Goal: Communication & Community: Ask a question

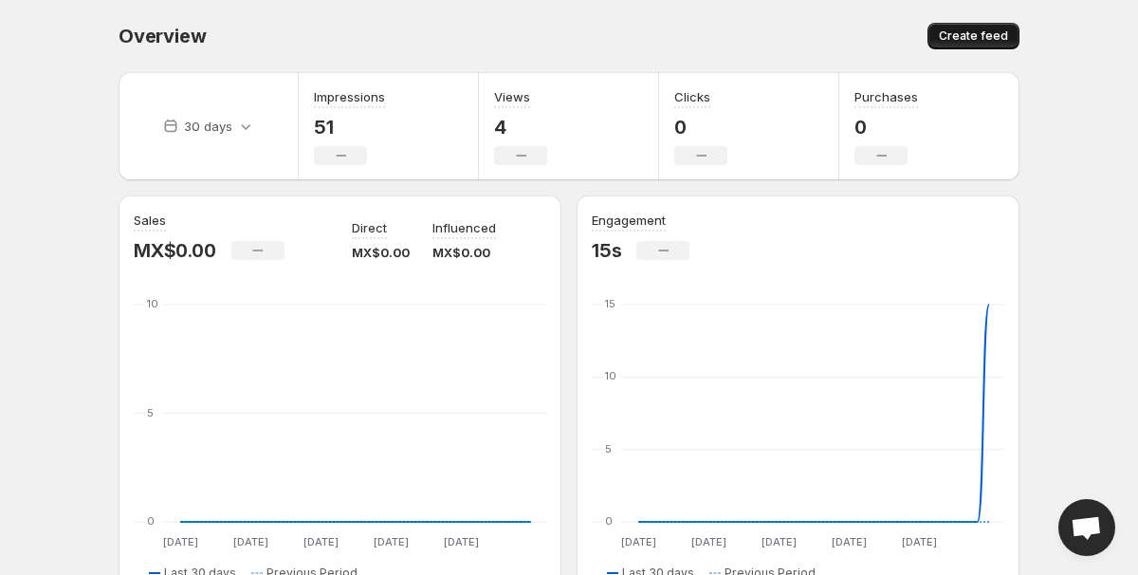
click at [949, 38] on span "Create feed" at bounding box center [973, 35] width 69 height 15
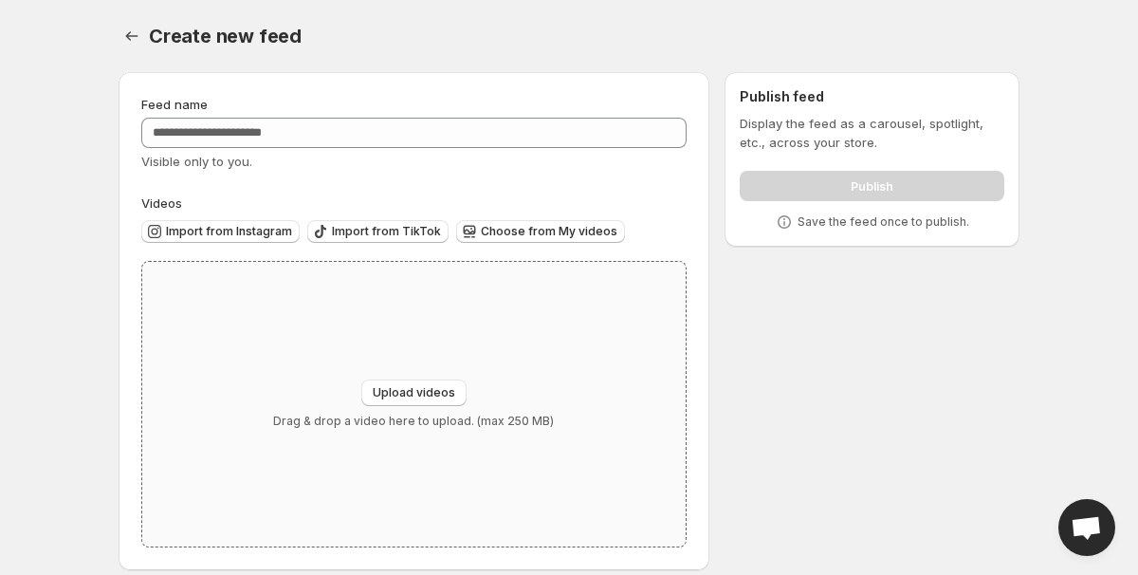
scroll to position [18, 0]
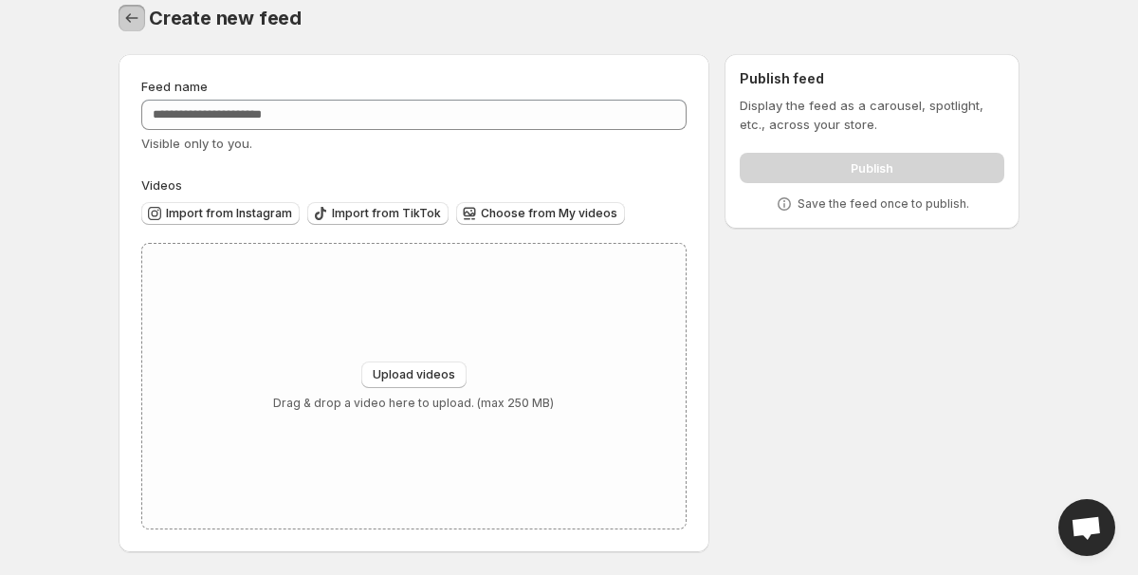
click at [133, 20] on icon "Settings" at bounding box center [131, 18] width 19 height 19
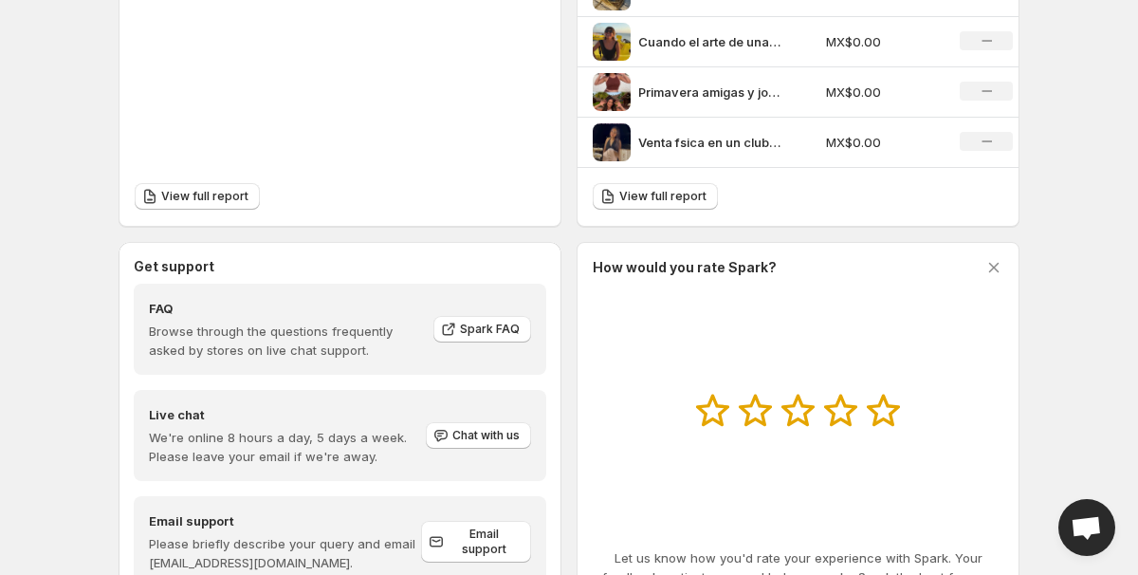
scroll to position [797, 0]
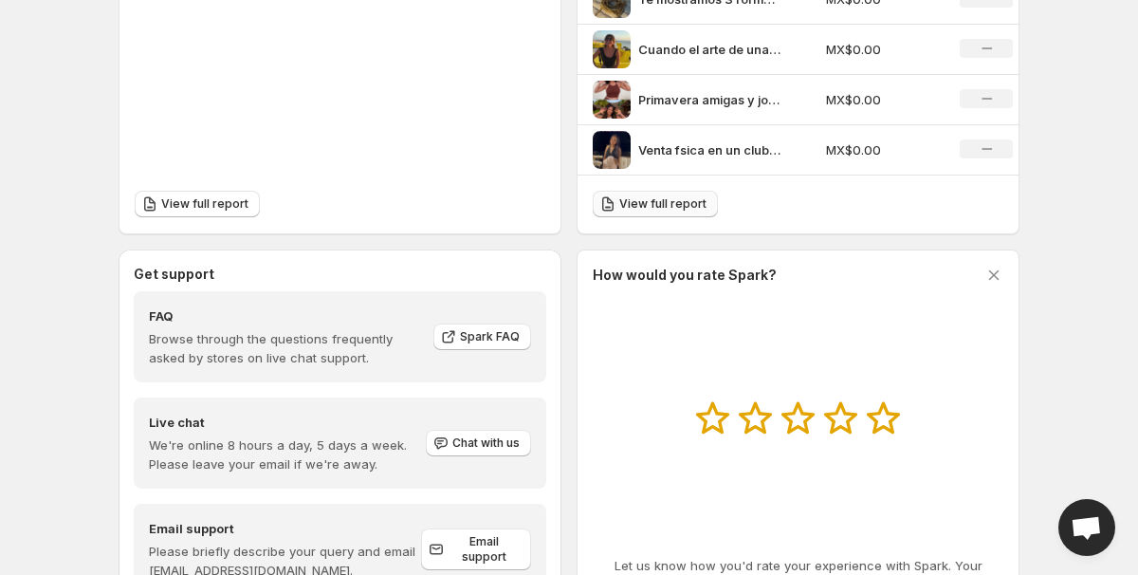
click at [665, 198] on span "View full report" at bounding box center [662, 203] width 87 height 15
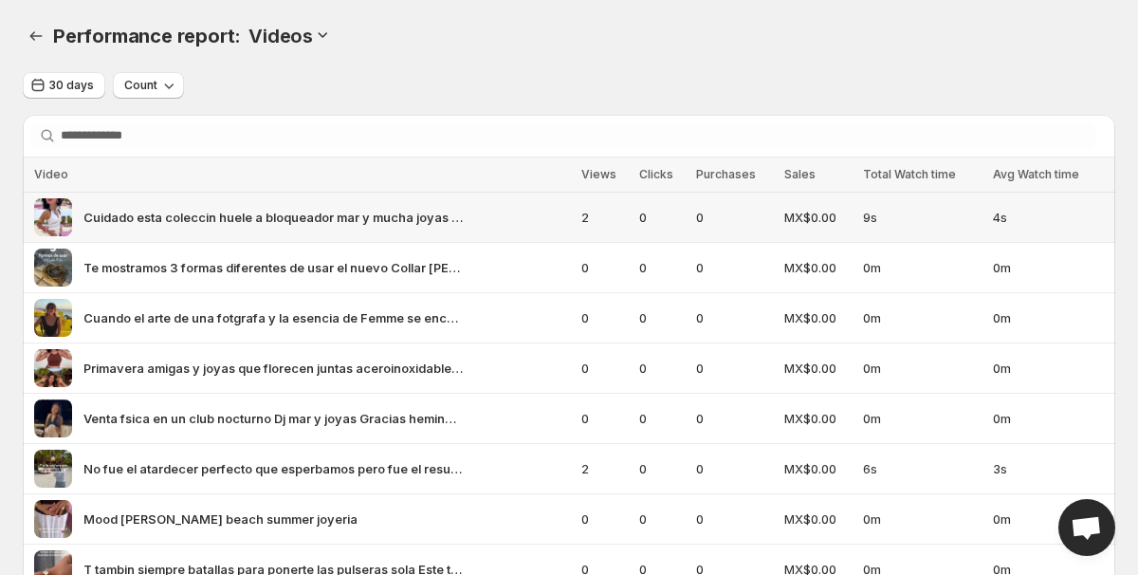
click at [143, 213] on span "Cuidado esta coleccin huele a bloqueador mar y mucha joyas joyeria bigheads tre…" at bounding box center [272, 217] width 379 height 19
click at [37, 30] on icon "Performance report" at bounding box center [36, 36] width 19 height 19
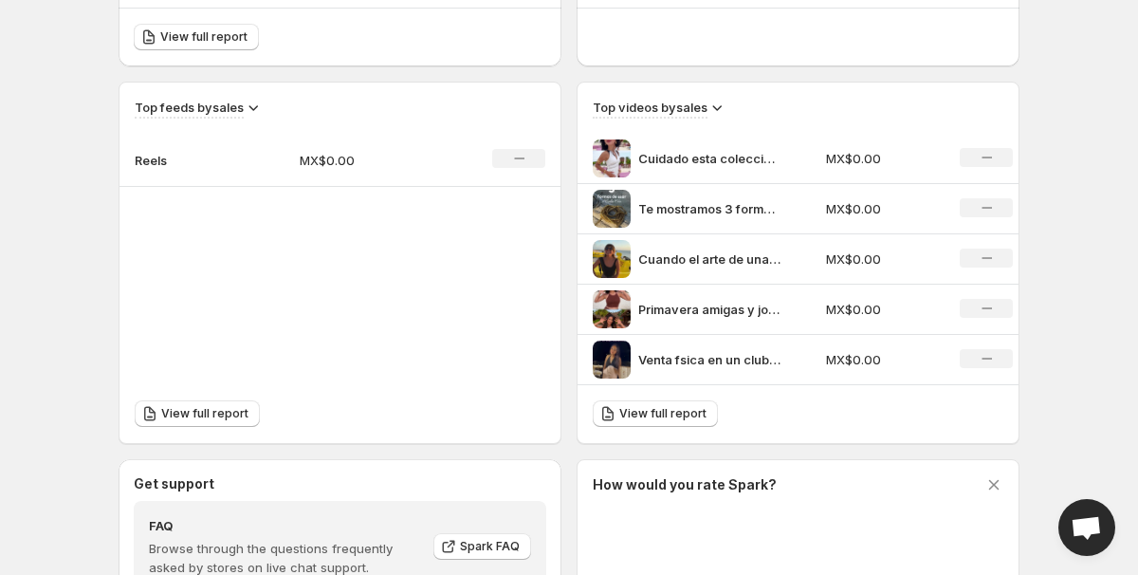
scroll to position [879, 0]
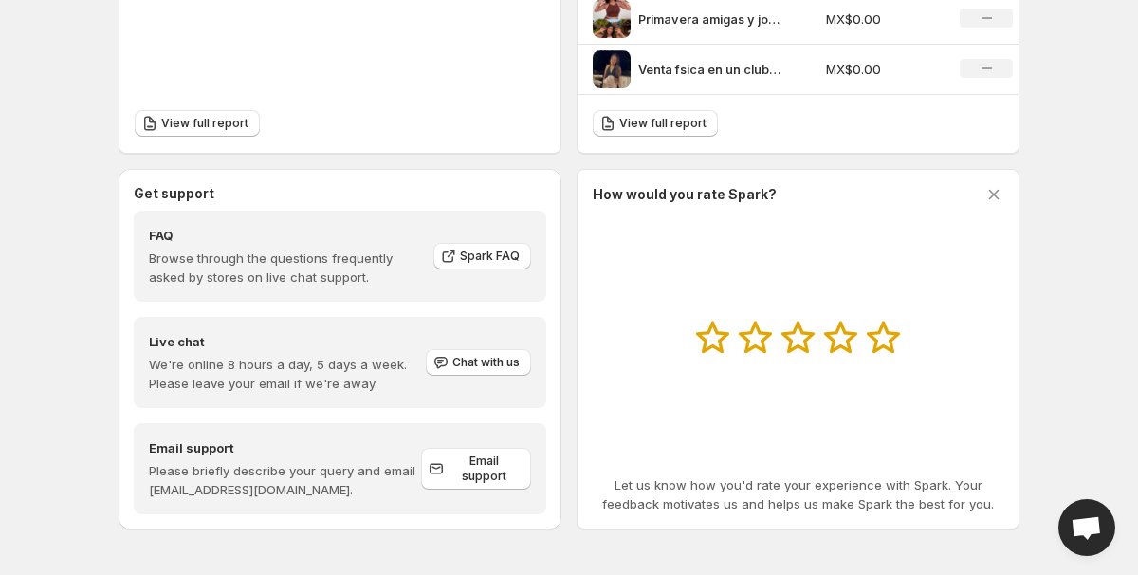
click at [1085, 535] on span "Open chat" at bounding box center [1085, 529] width 31 height 27
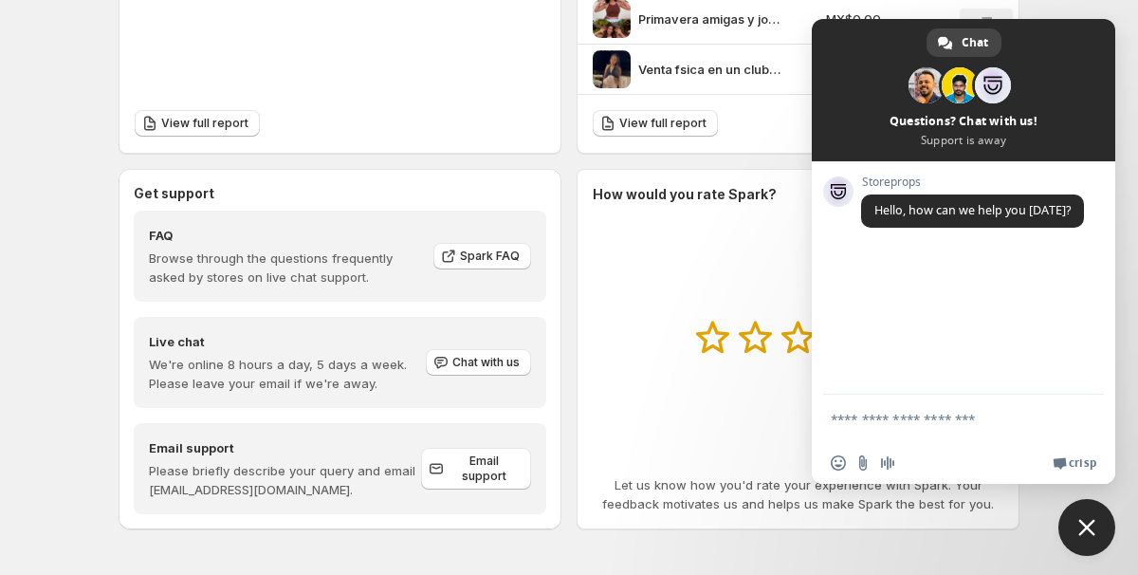
click at [982, 426] on textarea "Compose your message..." at bounding box center [944, 417] width 228 height 47
type textarea "**********"
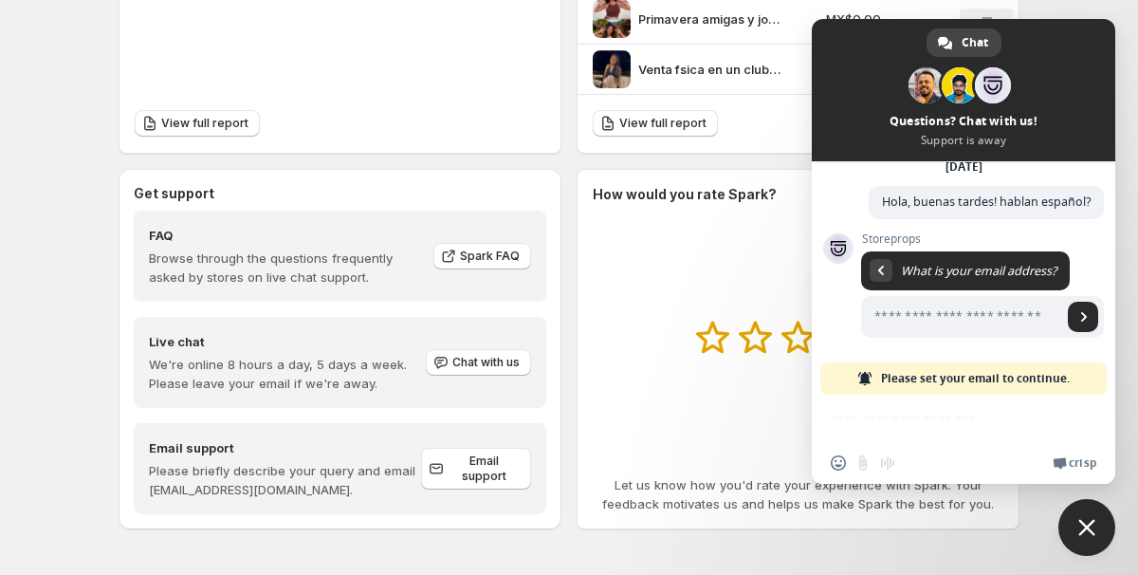
scroll to position [91, 0]
type input "**********"
click at [1075, 312] on link "Send" at bounding box center [1083, 316] width 30 height 30
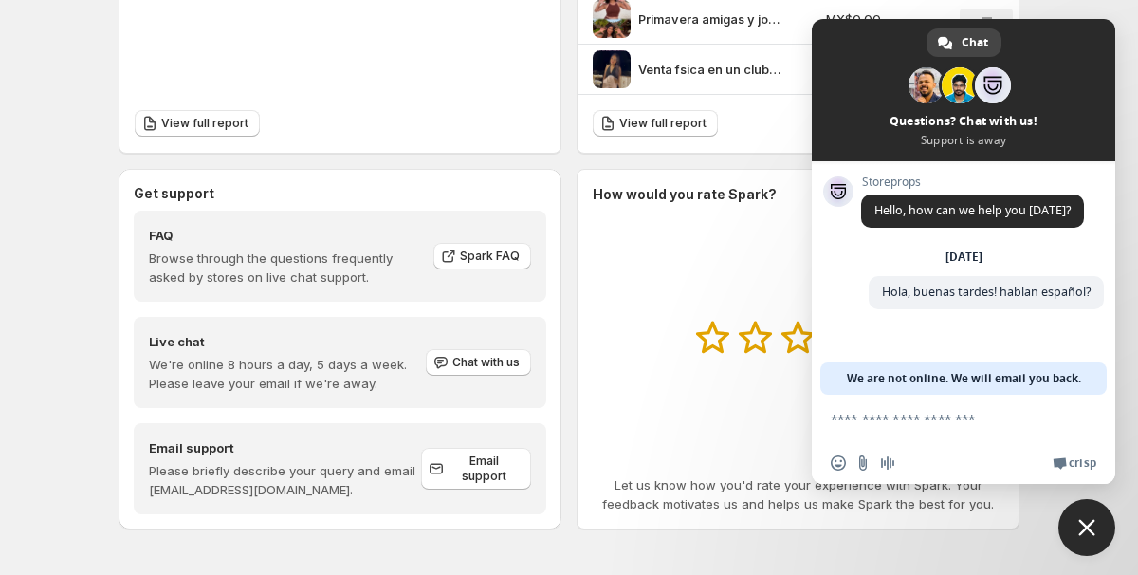
scroll to position [0, 0]
click at [665, 264] on div "How would you rate Spark? Let us know how you'd rate your experience with Spark…" at bounding box center [798, 349] width 411 height 328
